Goal: Subscribe to service/newsletter

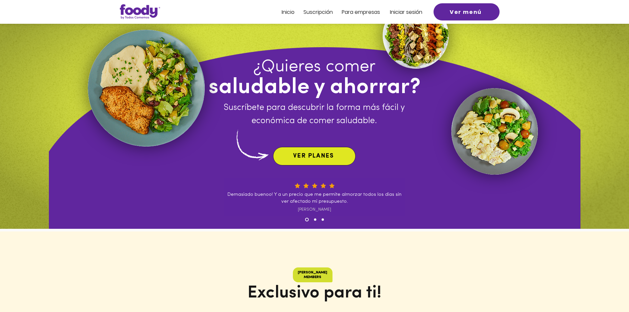
click at [333, 160] on span "VER PLANES" at bounding box center [314, 156] width 80 height 16
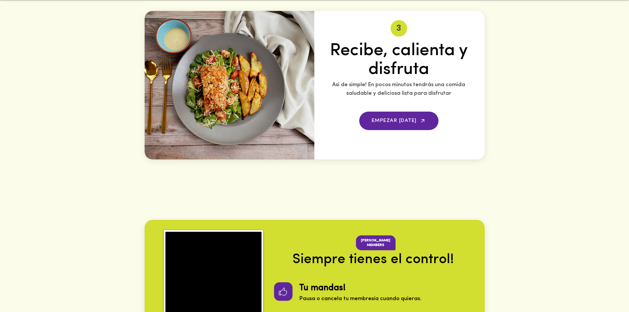
scroll to position [1440, 0]
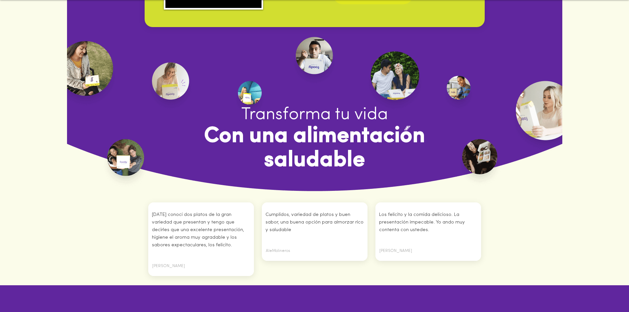
drag, startPoint x: 399, startPoint y: 272, endPoint x: 383, endPoint y: 122, distance: 150.7
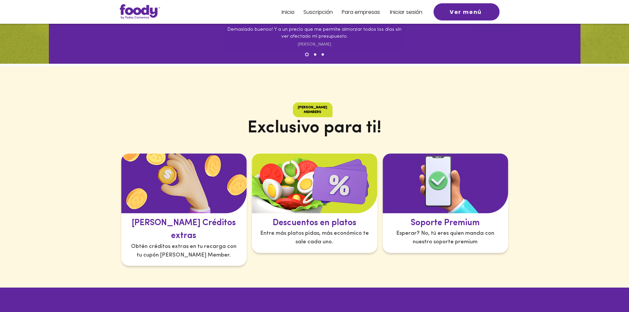
scroll to position [66, 0]
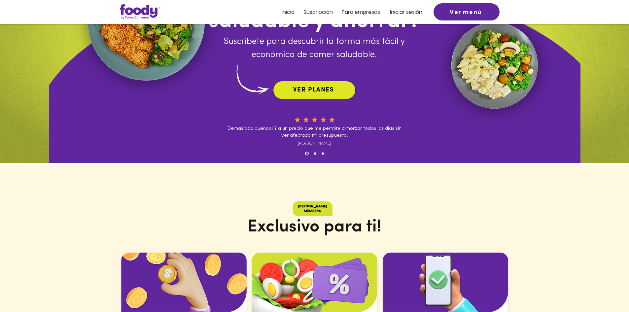
click at [332, 91] on span "VER PLANES" at bounding box center [313, 90] width 41 height 6
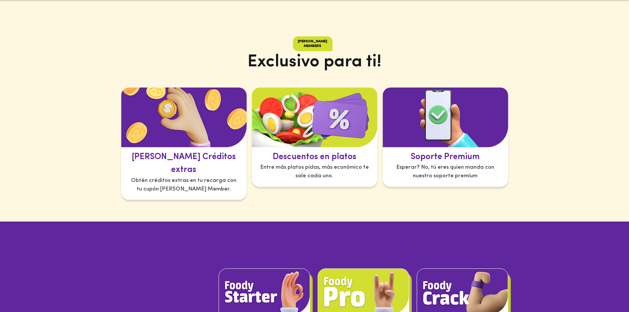
scroll to position [264, 0]
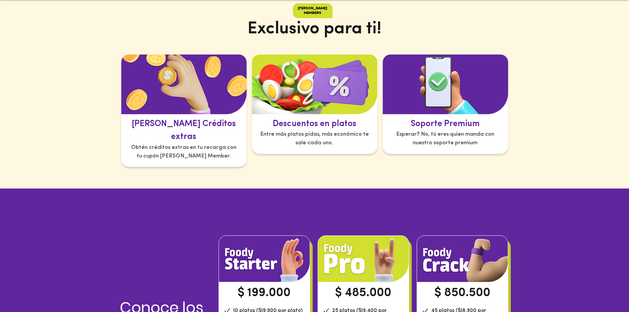
click at [335, 103] on img at bounding box center [314, 84] width 125 height 60
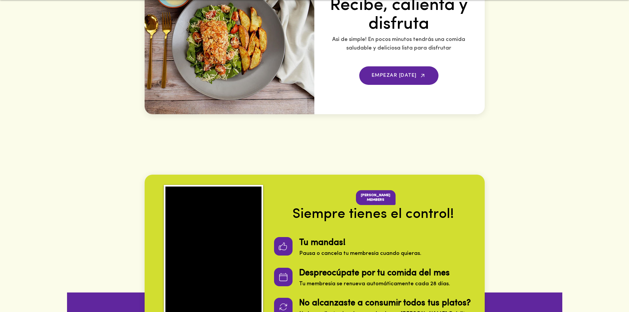
scroll to position [1321, 0]
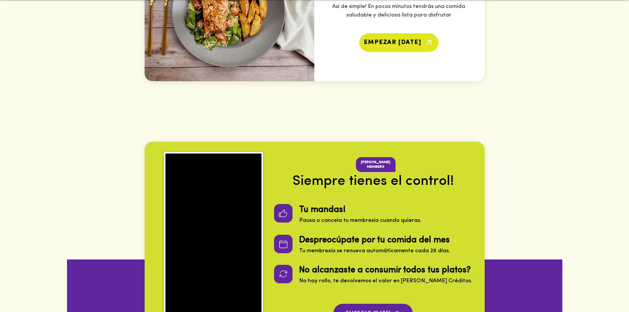
click at [412, 41] on span "EMPEZAR [DATE]" at bounding box center [392, 43] width 57 height 6
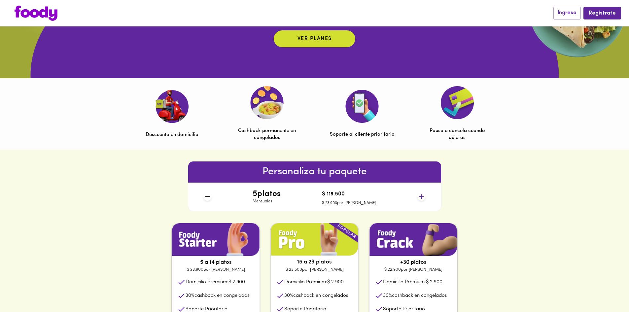
scroll to position [252, 0]
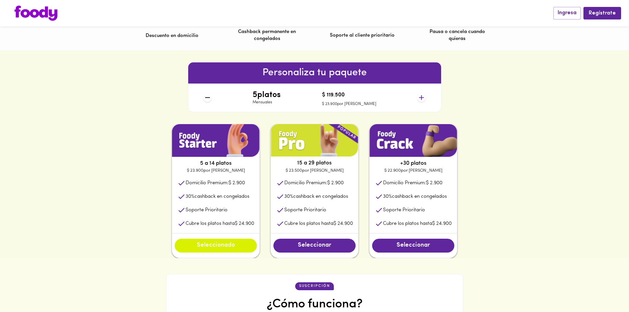
click at [221, 246] on span "Seleccionado" at bounding box center [215, 245] width 69 height 7
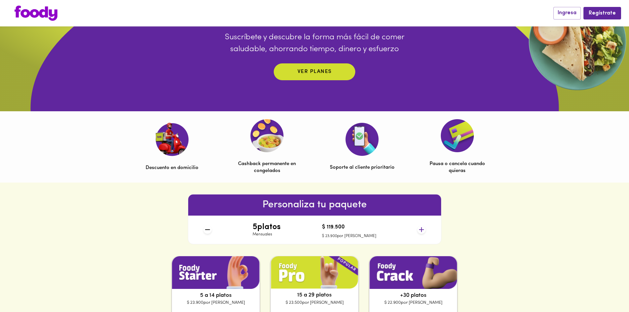
scroll to position [0, 0]
